Goal: Task Accomplishment & Management: Use online tool/utility

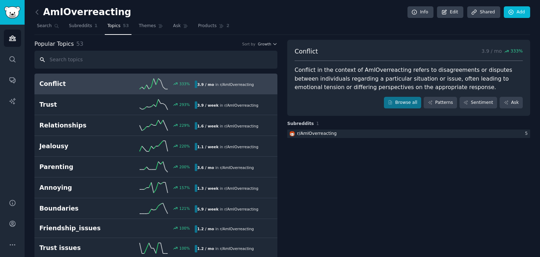
paste input "r/whatdoIdo"
click at [166, 51] on input "r/whatdoIdo" at bounding box center [155, 60] width 243 height 18
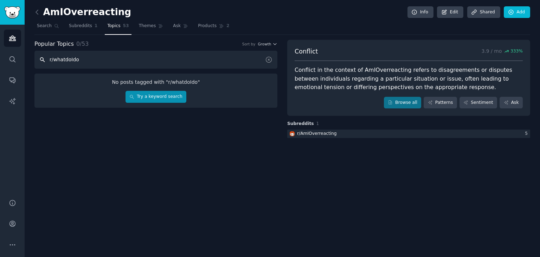
type input "r/whatdoIdo"
click at [167, 94] on link "Try a keyword search" at bounding box center [156, 97] width 61 height 12
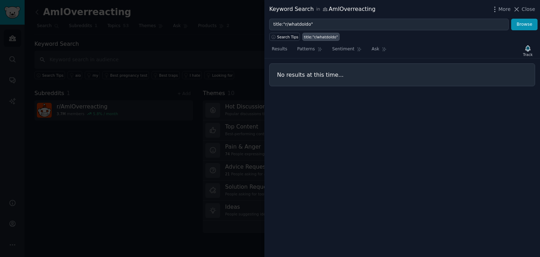
click at [46, 66] on div at bounding box center [270, 128] width 540 height 257
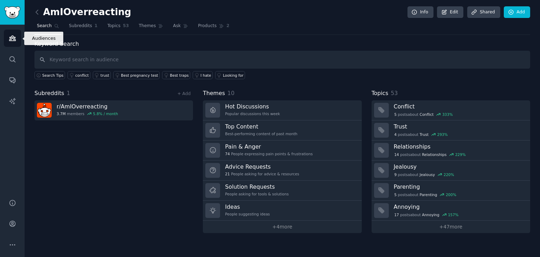
click at [9, 36] on icon "Sidebar" at bounding box center [12, 37] width 7 height 7
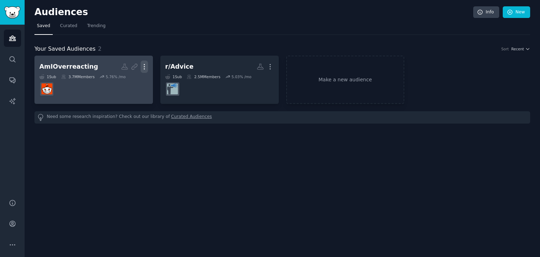
click at [146, 65] on icon "button" at bounding box center [144, 66] width 7 height 7
click at [120, 81] on p "Delete" at bounding box center [125, 81] width 16 height 7
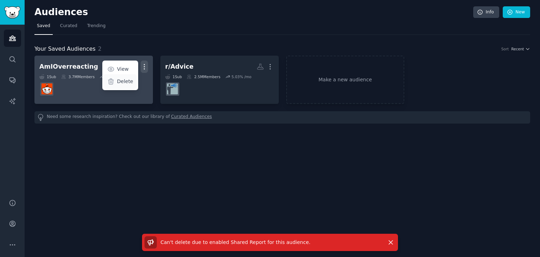
click at [121, 83] on p "Delete" at bounding box center [125, 81] width 16 height 7
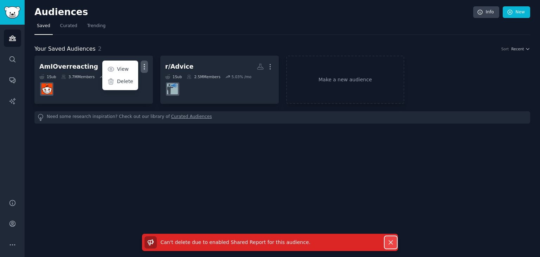
click at [386, 239] on button "Dismiss" at bounding box center [391, 242] width 12 height 12
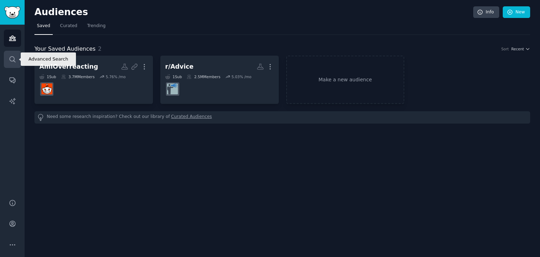
click at [12, 63] on link "Search" at bounding box center [12, 59] width 17 height 17
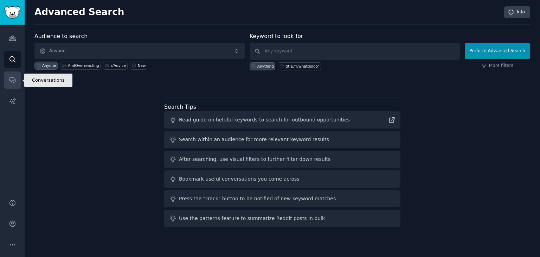
click at [9, 75] on link "Conversations" at bounding box center [12, 79] width 17 height 17
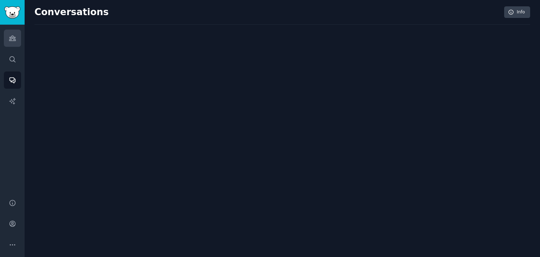
click at [16, 42] on link "Audiences" at bounding box center [12, 38] width 17 height 17
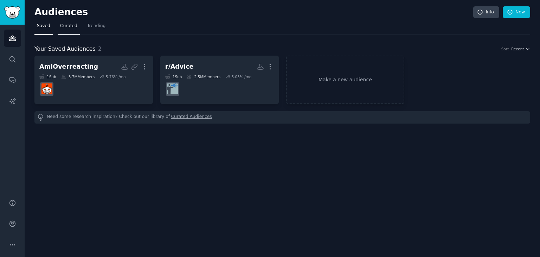
click at [73, 32] on link "Curated" at bounding box center [69, 27] width 22 height 14
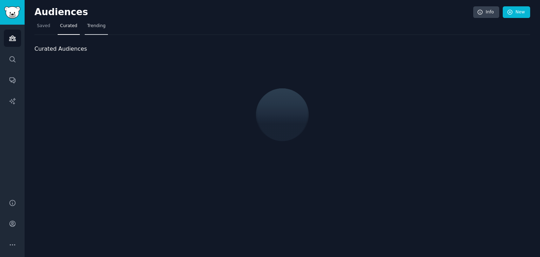
click at [95, 28] on span "Trending" at bounding box center [96, 26] width 18 height 6
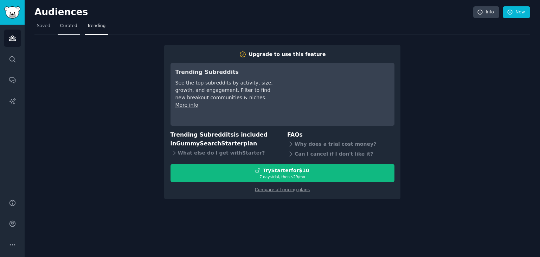
click at [61, 26] on span "Curated" at bounding box center [68, 26] width 17 height 6
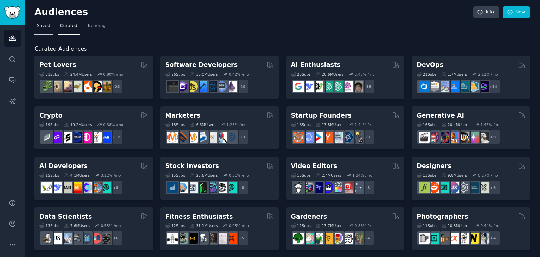
click at [49, 26] on link "Saved" at bounding box center [43, 27] width 18 height 14
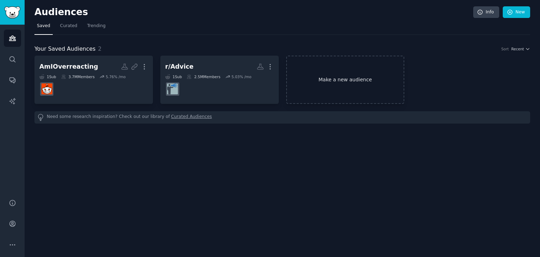
click at [363, 85] on link "Make a new audience" at bounding box center [345, 80] width 118 height 48
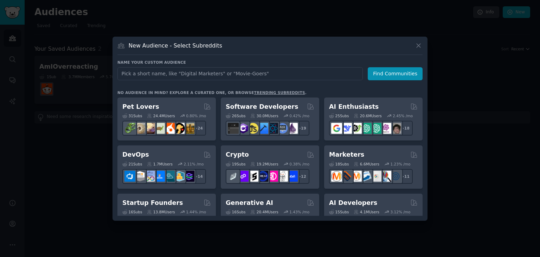
click at [303, 76] on input "text" at bounding box center [239, 73] width 245 height 13
type input "r/whatdoIdo"
click at [379, 77] on button "Find Communities" at bounding box center [395, 73] width 55 height 13
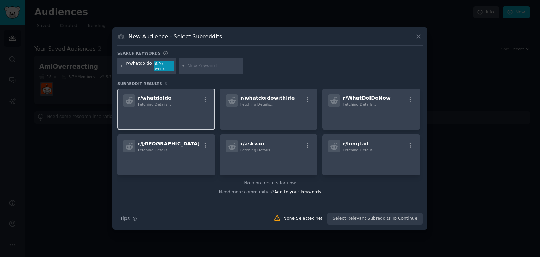
click at [179, 97] on div "r/ whatdoIdo Fetching Details..." at bounding box center [166, 100] width 86 height 12
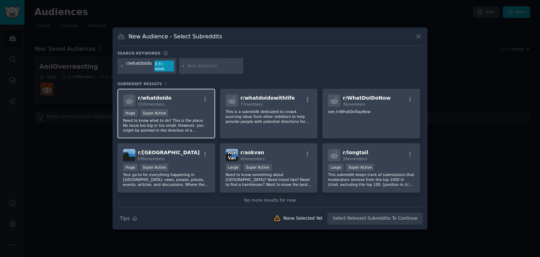
click at [158, 95] on span "r/ whatdoIdo" at bounding box center [155, 98] width 34 height 6
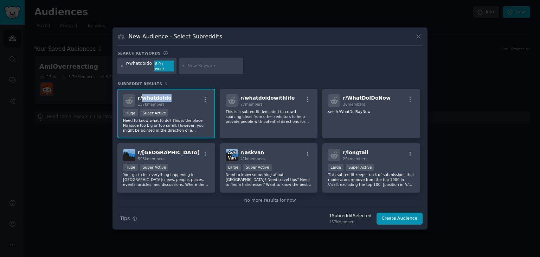
click at [158, 95] on span "r/ whatdoIdo" at bounding box center [155, 98] width 34 height 6
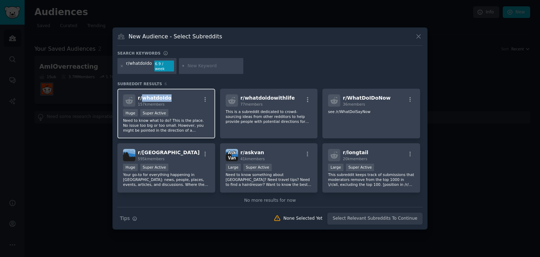
click at [158, 95] on span "r/ whatdoIdo" at bounding box center [155, 98] width 34 height 6
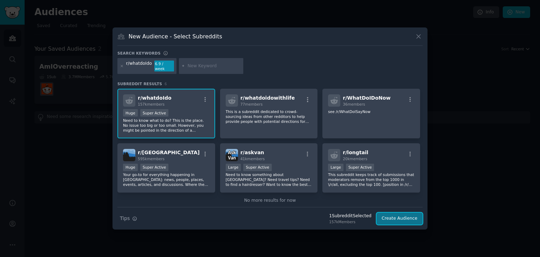
click at [416, 221] on button "Create Audience" at bounding box center [400, 218] width 46 height 12
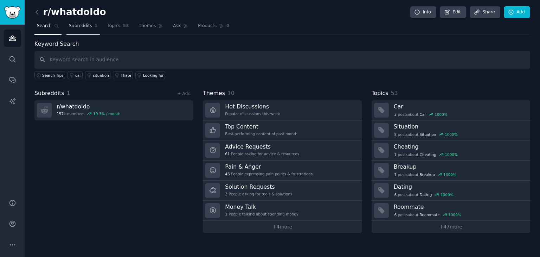
click at [95, 28] on span "1" at bounding box center [96, 26] width 3 height 6
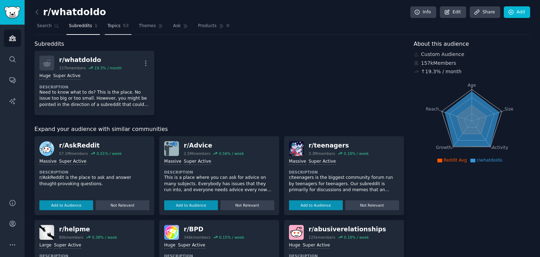
click at [109, 28] on span "Topics" at bounding box center [113, 26] width 13 height 6
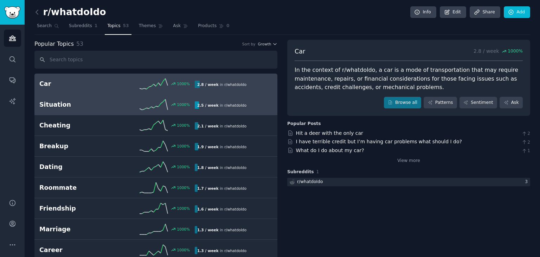
click at [104, 99] on div "Situation 1000 % 2.5 / week in r/ whatdoIdo" at bounding box center [155, 104] width 233 height 11
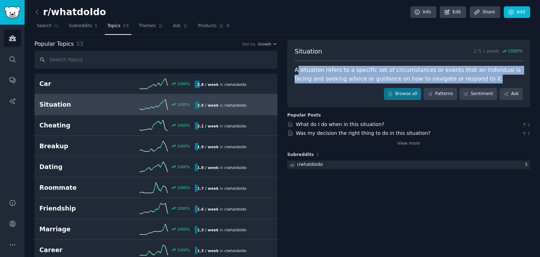
drag, startPoint x: 297, startPoint y: 66, endPoint x: 452, endPoint y: 76, distance: 155.3
click at [452, 76] on div "A situation refers to a specific set of circumstances or events that an individ…" at bounding box center [409, 74] width 228 height 17
click at [453, 76] on div "A situation refers to a specific set of circumstances or events that an individ…" at bounding box center [409, 74] width 228 height 17
drag, startPoint x: 451, startPoint y: 78, endPoint x: 294, endPoint y: 66, distance: 157.6
click at [295, 66] on div "A situation refers to a specific set of circumstances or events that an individ…" at bounding box center [409, 74] width 228 height 17
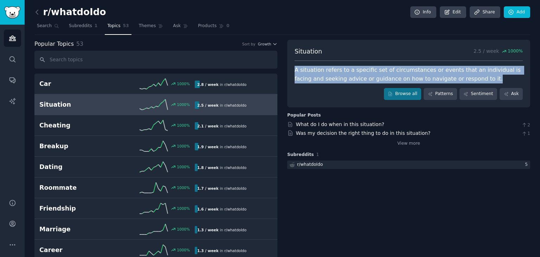
copy div "A situation refers to a specific set of circumstances or events that an individ…"
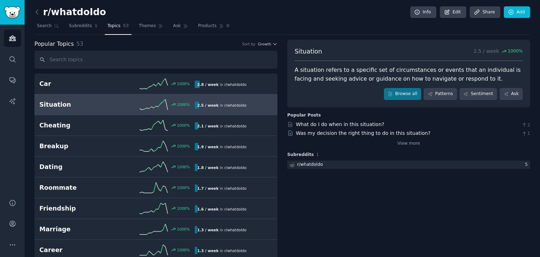
click at [318, 83] on div "Situation 2.5 / week 1000 % A situation refers to a specific set of circumstanc…" at bounding box center [408, 74] width 243 height 68
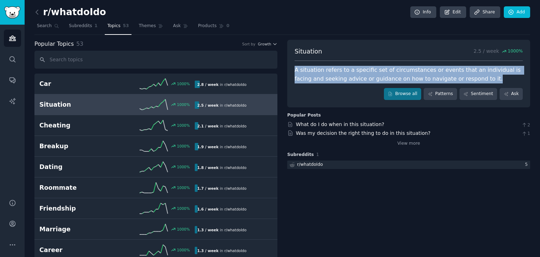
drag, startPoint x: 291, startPoint y: 70, endPoint x: 452, endPoint y: 80, distance: 161.7
click at [452, 80] on div "Situation 2.5 / week 1000 % A situation refers to a specific set of circumstanc…" at bounding box center [408, 74] width 243 height 68
copy div "A situation refers to a specific set of circumstances or events that an individ…"
